Goal: Task Accomplishment & Management: Complete application form

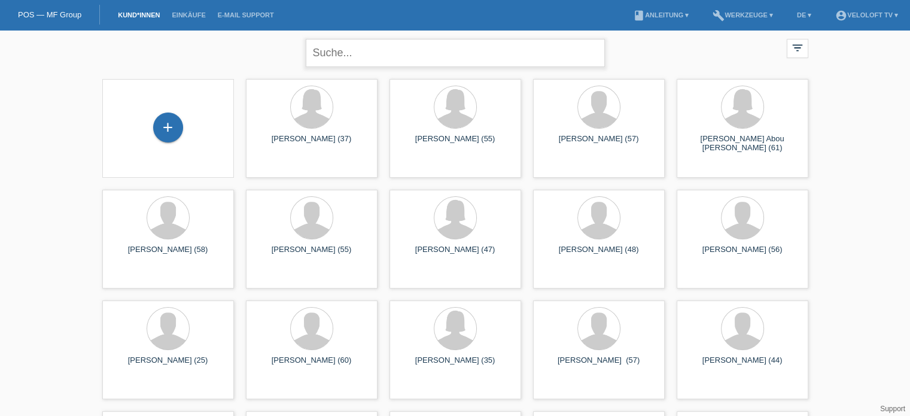
click at [374, 57] on input "text" at bounding box center [455, 53] width 299 height 28
drag, startPoint x: 342, startPoint y: 46, endPoint x: 343, endPoint y: 40, distance: 6.1
click at [342, 42] on input "text" at bounding box center [455, 53] width 299 height 28
click at [346, 59] on input "text" at bounding box center [455, 53] width 299 height 28
type input "[PERSON_NAME]"
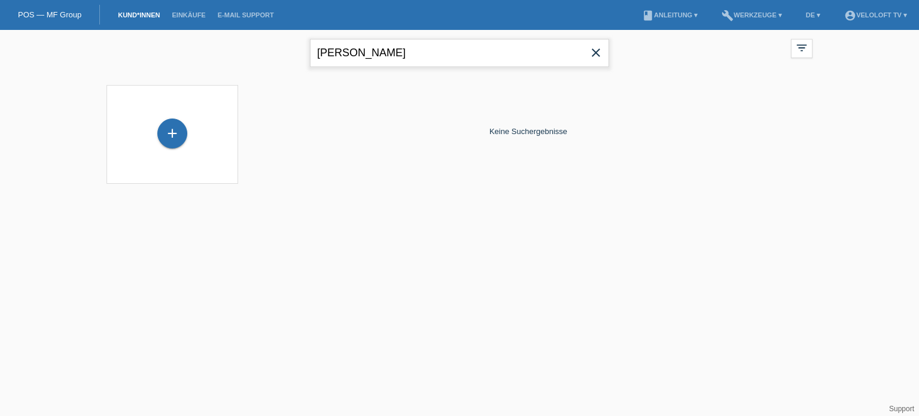
drag, startPoint x: 402, startPoint y: 54, endPoint x: 318, endPoint y: 55, distance: 84.3
click at [318, 55] on input "[PERSON_NAME]" at bounding box center [459, 53] width 299 height 28
click at [174, 138] on div "+" at bounding box center [172, 133] width 30 height 30
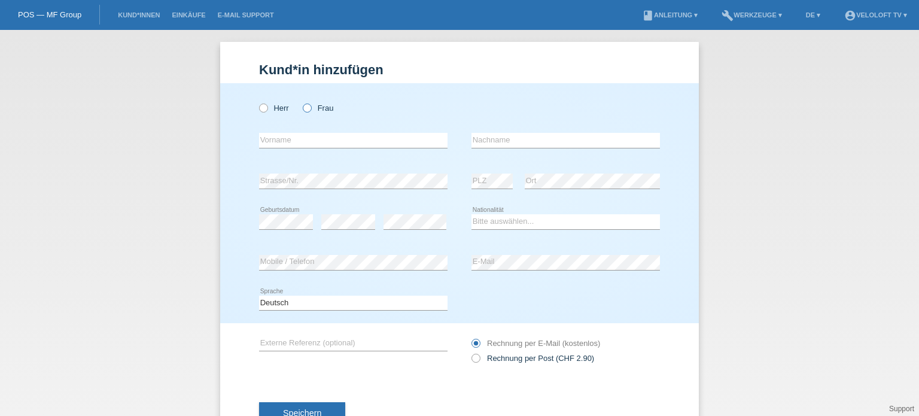
drag, startPoint x: 297, startPoint y: 108, endPoint x: 304, endPoint y: 109, distance: 6.7
click at [298, 108] on div "Herr Frau" at bounding box center [353, 108] width 188 height 25
click at [301, 102] on icon at bounding box center [301, 102] width 0 height 0
click at [304, 109] on input "Frau" at bounding box center [307, 107] width 8 height 8
radio input "true"
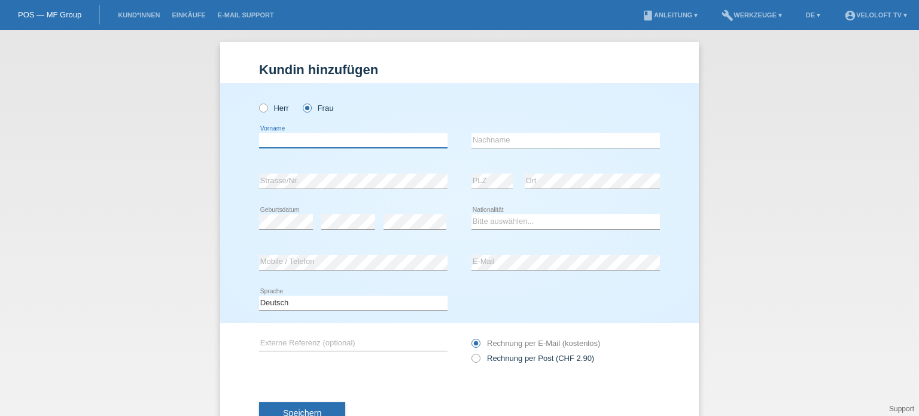
click at [289, 142] on input "text" at bounding box center [353, 140] width 188 height 15
paste input "[PERSON_NAME]"
click at [290, 135] on input "[PERSON_NAME]" at bounding box center [353, 140] width 188 height 15
type input "Liridon"
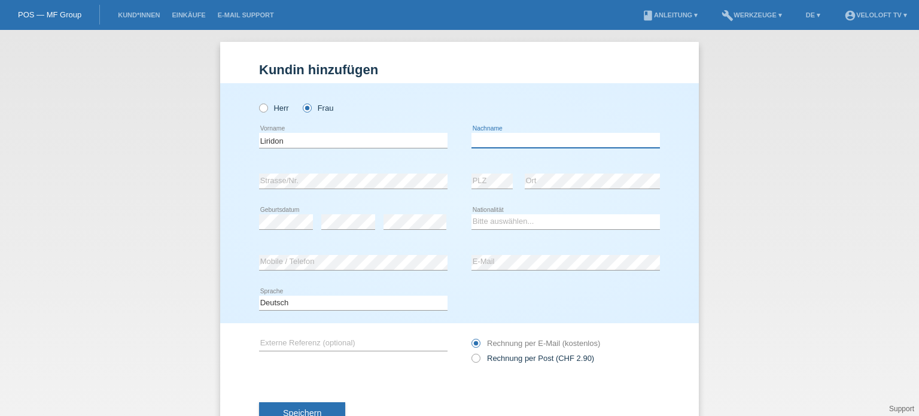
click at [482, 142] on input "text" at bounding box center [565, 140] width 188 height 15
paste input "Kurdiu"
type input "Kurdiu"
click at [504, 222] on select "Bitte auswählen... Schweiz Deutschland Liechtenstein Österreich ------------ Af…" at bounding box center [565, 221] width 188 height 14
select select "RS"
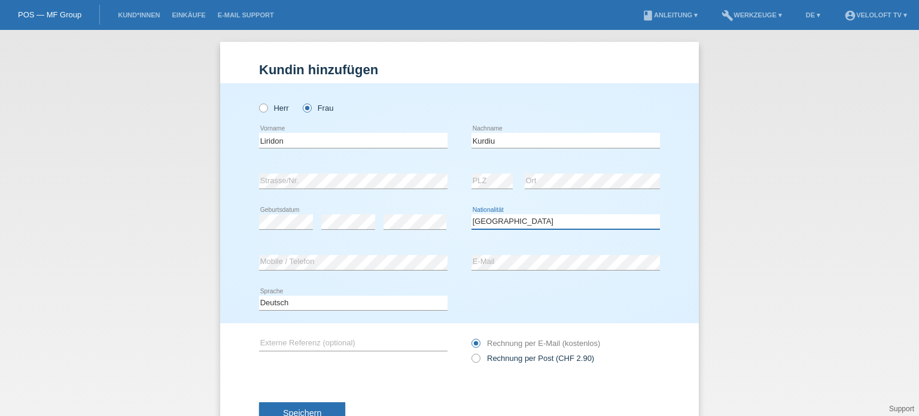
click at [471, 214] on select "Bitte auswählen... Schweiz Deutschland Liechtenstein Österreich ------------ Af…" at bounding box center [565, 221] width 188 height 14
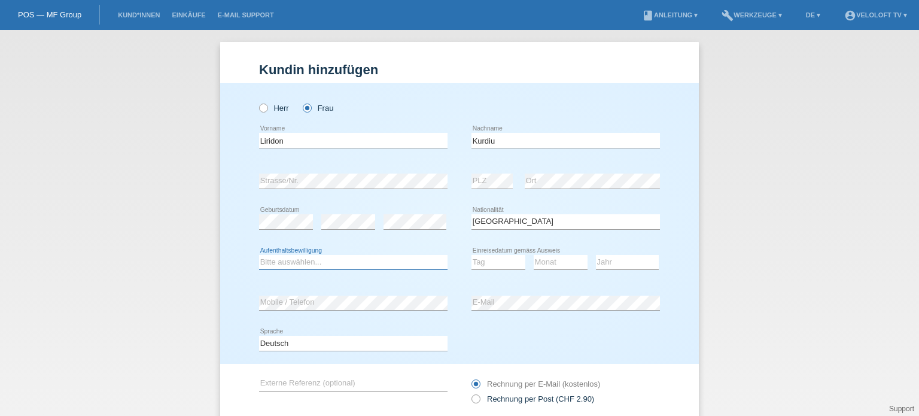
click at [291, 265] on select "Bitte auswählen... C B B - Flüchtlingsstatus Andere" at bounding box center [353, 262] width 188 height 14
select select "C"
click at [259, 255] on select "Bitte auswählen... C B B - Flüchtlingsstatus Andere" at bounding box center [353, 262] width 188 height 14
click at [503, 263] on select "Tag 01 02 03 04 05 06 07 08 09 10 11" at bounding box center [498, 262] width 54 height 14
click at [448, 100] on div "Herr Frau" at bounding box center [459, 101] width 401 height 37
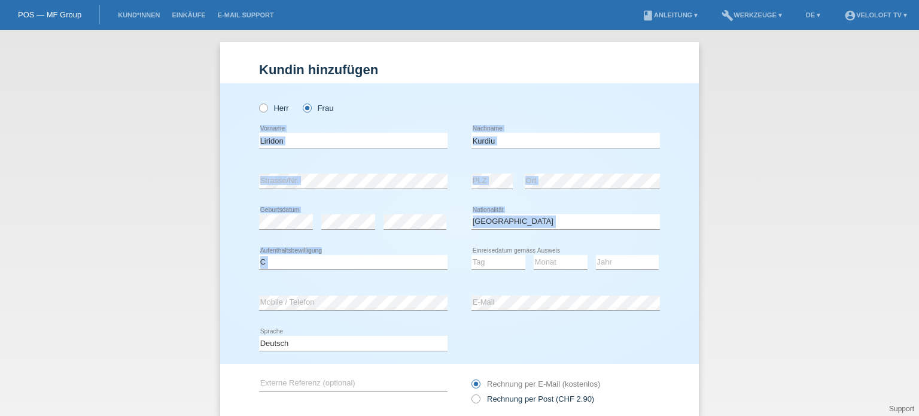
drag, startPoint x: 240, startPoint y: 121, endPoint x: 301, endPoint y: 275, distance: 164.8
click at [301, 275] on div "Herr Frau Liridon error Vorname C" at bounding box center [459, 223] width 479 height 281
copy div "error Vorname error Nachname error Strasse/Nr. error PLZ error Ort error Geburt…"
